Goal: Task Accomplishment & Management: Use online tool/utility

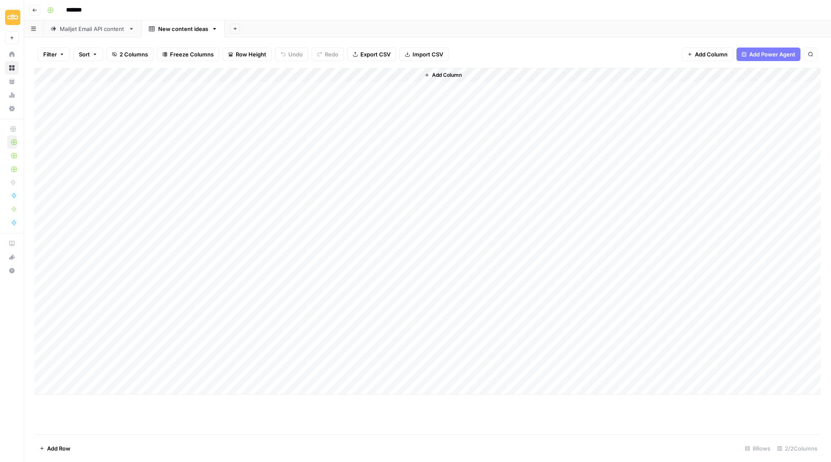
click at [102, 31] on div "Mailjet Email API content" at bounding box center [92, 29] width 65 height 8
click at [164, 26] on div "New content ideas" at bounding box center [183, 29] width 50 height 8
click at [468, 75] on div "Add Column" at bounding box center [620, 231] width 401 height 326
click at [459, 75] on span "Add Column" at bounding box center [447, 75] width 30 height 8
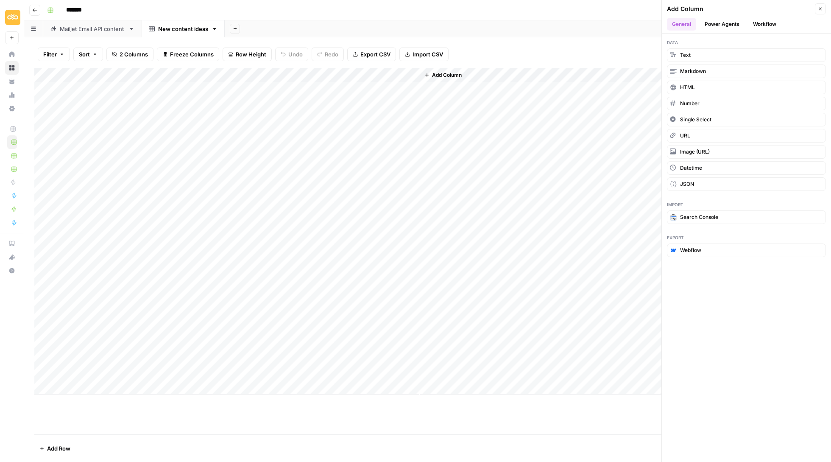
click at [729, 25] on button "Power Agents" at bounding box center [721, 24] width 45 height 13
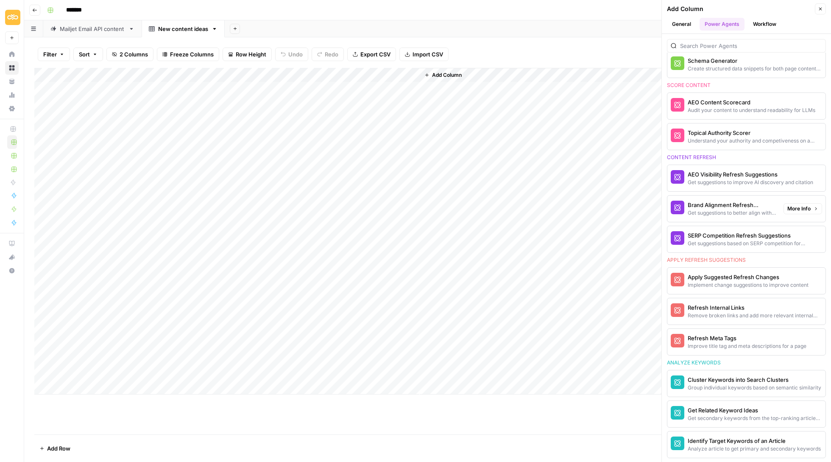
scroll to position [373, 0]
click at [822, 2] on header "Add Column Close General Power Agents Workflow" at bounding box center [746, 17] width 169 height 34
click at [821, 4] on button "Close" at bounding box center [820, 8] width 11 height 11
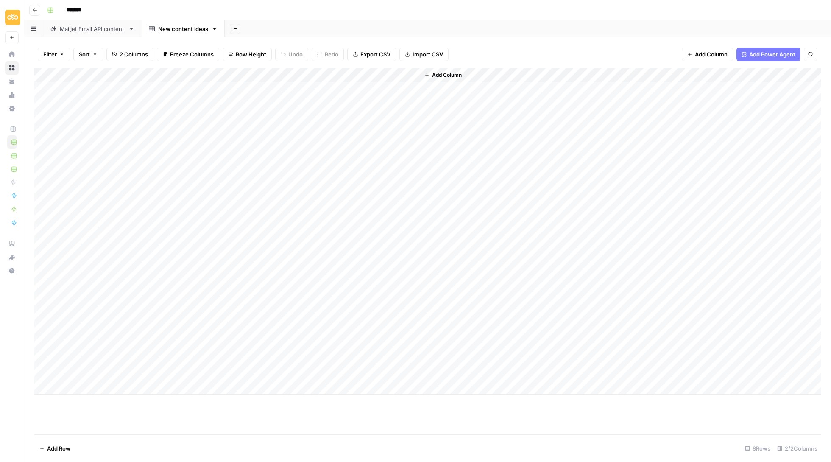
click at [34, 12] on icon "button" at bounding box center [34, 10] width 5 height 5
click at [36, 9] on icon "button" at bounding box center [34, 10] width 5 height 5
click at [34, 12] on button "Go back" at bounding box center [34, 10] width 11 height 11
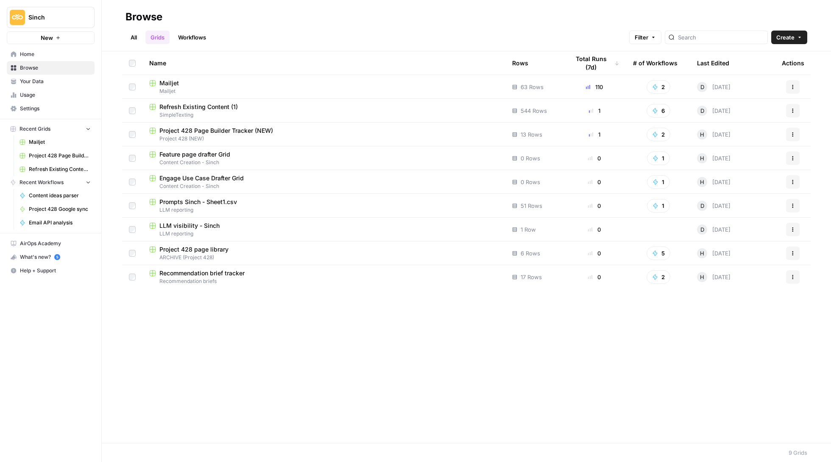
click at [172, 81] on span "Mailjet" at bounding box center [168, 83] width 19 height 8
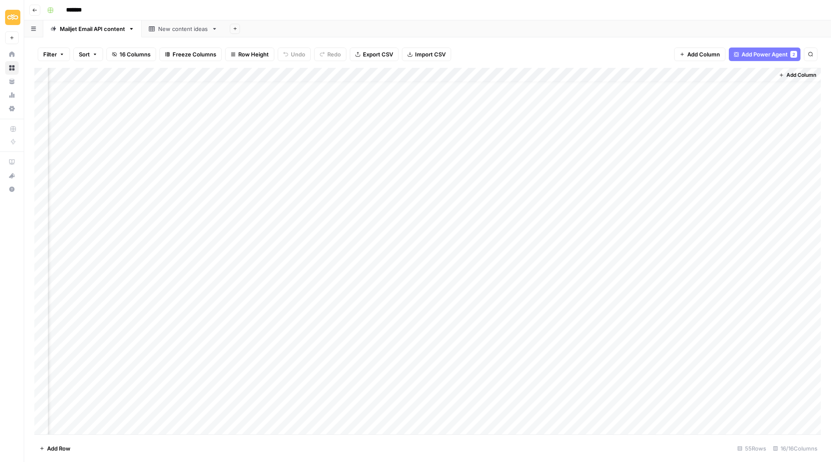
scroll to position [12, 682]
click at [661, 190] on div "Add Column" at bounding box center [427, 252] width 786 height 368
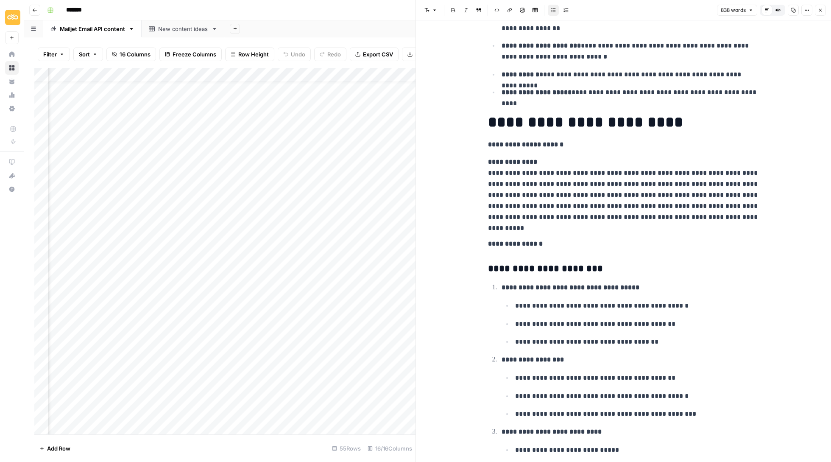
scroll to position [962, 0]
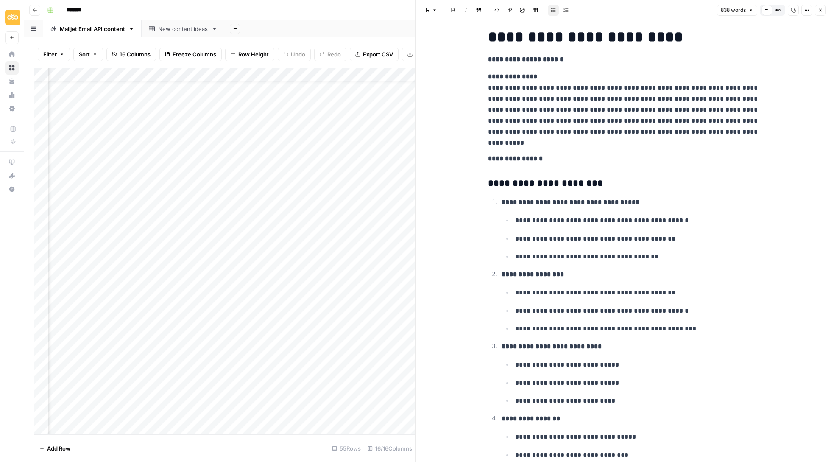
click at [526, 92] on p "**********" at bounding box center [623, 108] width 271 height 75
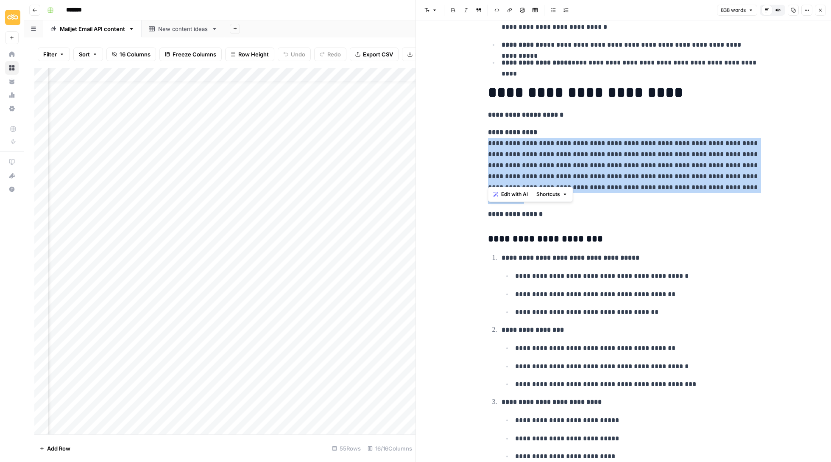
scroll to position [873, 0]
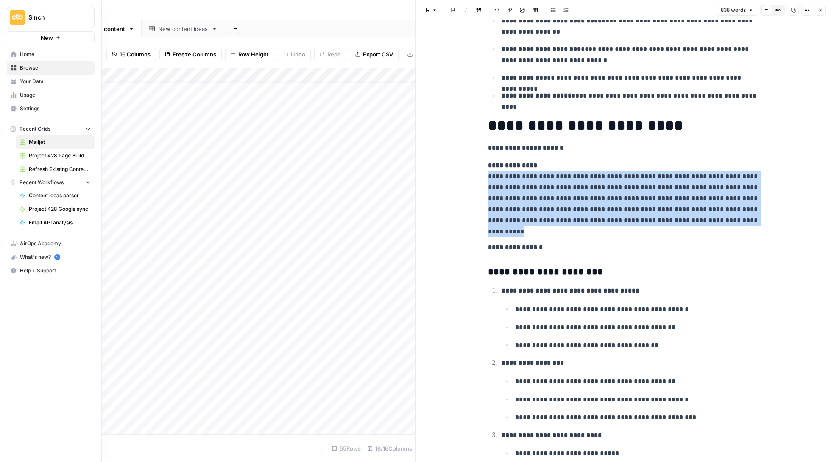
click at [75, 169] on span "Refresh Existing Content (1)" at bounding box center [60, 169] width 62 height 8
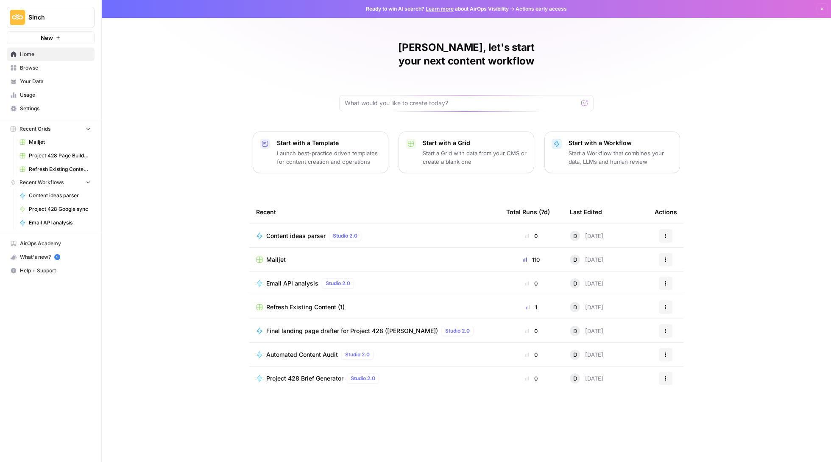
click at [42, 65] on span "Browse" at bounding box center [55, 68] width 71 height 8
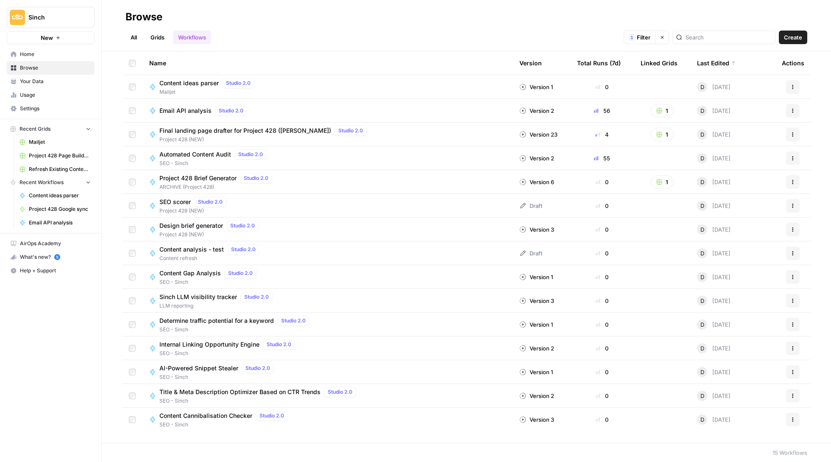
click at [158, 40] on link "Grids" at bounding box center [157, 38] width 24 height 14
